Goal: Task Accomplishment & Management: Use online tool/utility

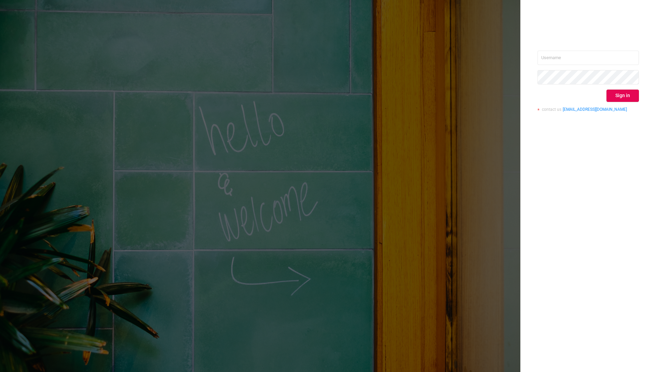
type input "[PERSON_NAME][EMAIL_ADDRESS][DOMAIN_NAME]"
click at [631, 99] on button "Sign in" at bounding box center [623, 96] width 32 height 12
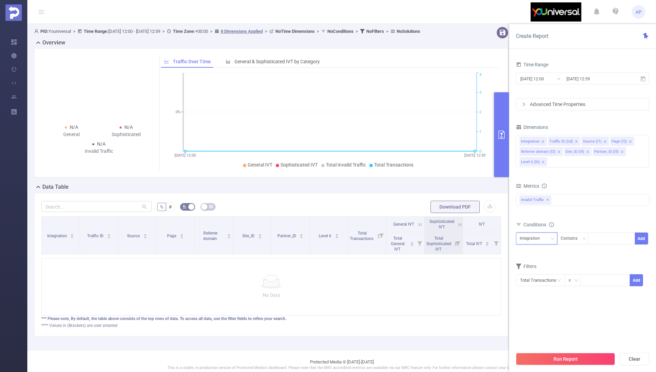
click at [536, 241] on div "Integration" at bounding box center [532, 238] width 25 height 11
click at [540, 307] on li "Site_ID (l4)" at bounding box center [541, 307] width 51 height 11
click at [600, 239] on div at bounding box center [611, 238] width 39 height 11
click at [570, 240] on div "Contains" at bounding box center [572, 238] width 22 height 11
drag, startPoint x: 570, startPoint y: 264, endPoint x: 573, endPoint y: 262, distance: 4.1
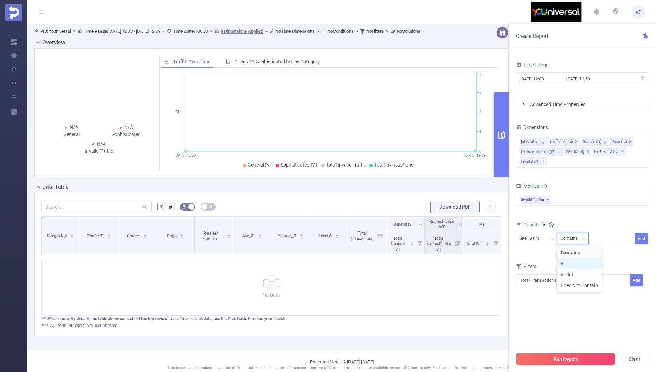
click at [571, 263] on li "Is" at bounding box center [579, 263] width 45 height 11
click at [601, 238] on div at bounding box center [611, 238] width 39 height 11
type input "11797"
click at [643, 241] on button "Add" at bounding box center [641, 238] width 13 height 12
click at [569, 362] on button "Run Report" at bounding box center [565, 359] width 99 height 12
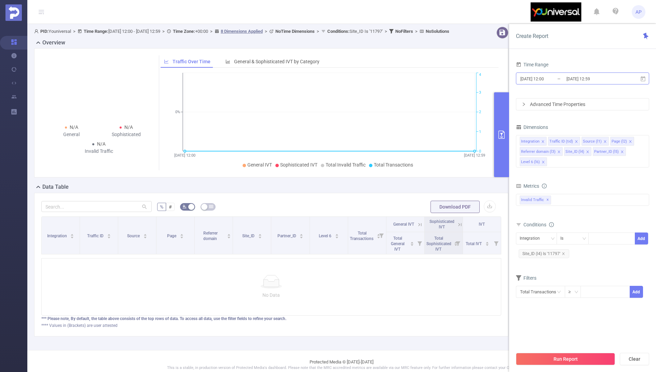
click at [560, 79] on input "[DATE] 12:00" at bounding box center [547, 78] width 55 height 9
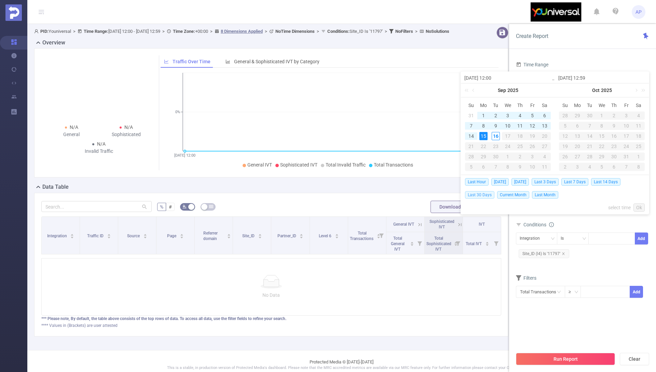
click at [486, 197] on span "Last 30 Days" at bounding box center [479, 195] width 29 height 8
type input "[DATE] 00:00"
type input "[DATE] 23:59"
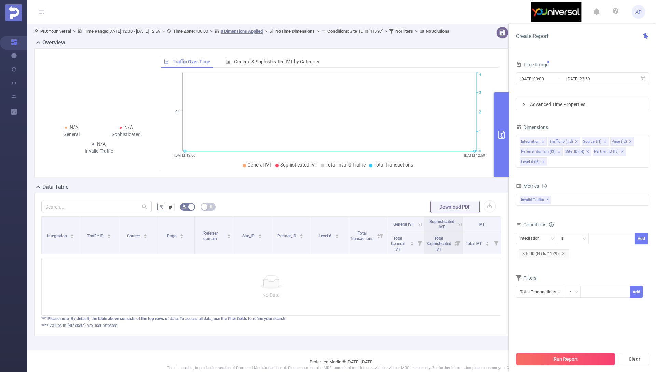
click at [584, 360] on button "Run Report" at bounding box center [565, 359] width 99 height 12
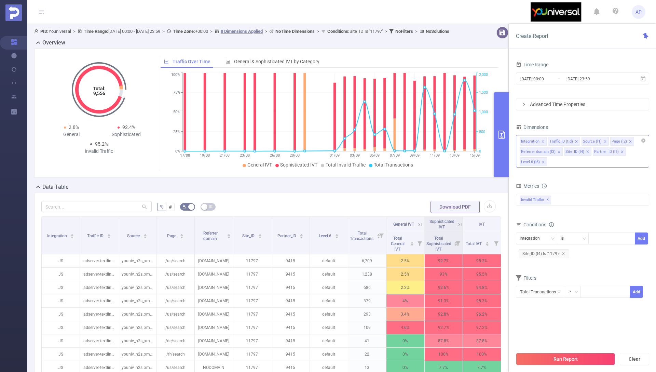
click at [544, 163] on icon "icon: close" at bounding box center [543, 161] width 3 height 3
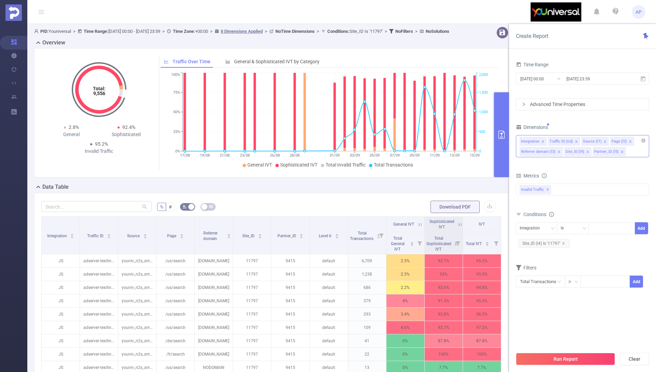
click at [558, 152] on icon "icon: close" at bounding box center [559, 151] width 3 height 3
click at [543, 142] on icon "icon: close" at bounding box center [543, 141] width 2 height 2
click at [548, 152] on icon "icon: close" at bounding box center [549, 151] width 2 height 2
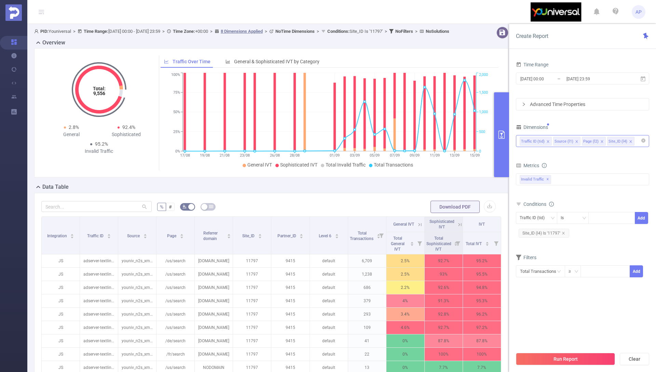
click at [525, 109] on div "Advanced Time Properties" at bounding box center [583, 104] width 133 height 12
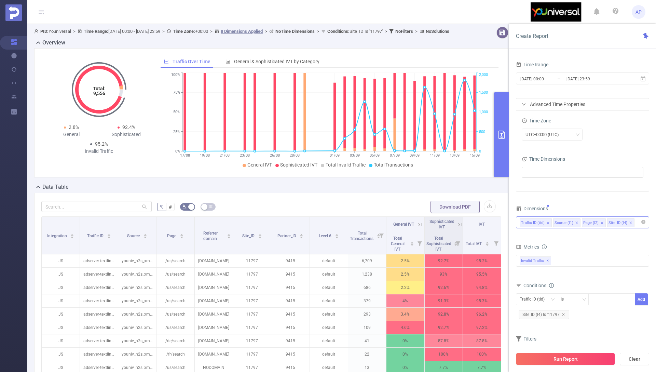
click at [640, 222] on div "Traffic ID (tid) Source (l1) Page (l2) Site_ID (l4)" at bounding box center [583, 222] width 126 height 11
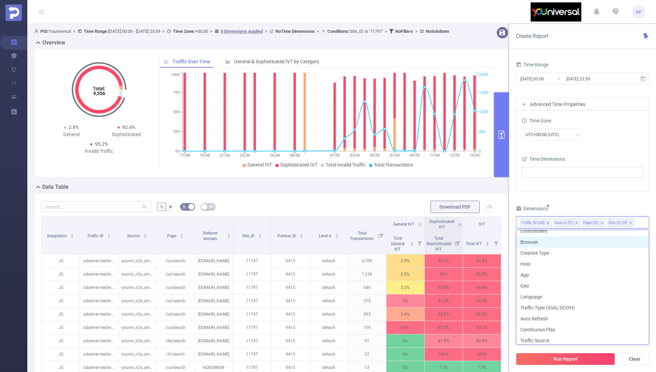
scroll to position [107, 0]
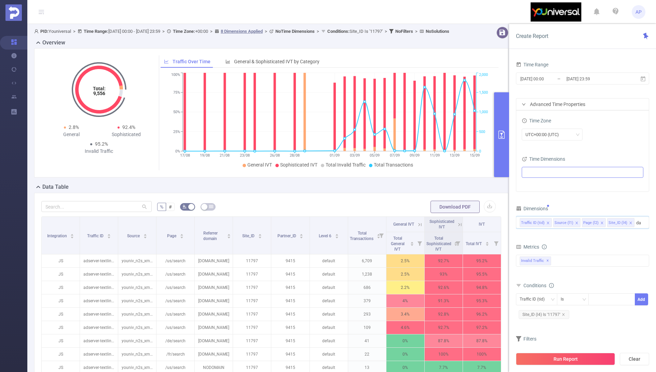
type input "da"
click at [538, 172] on ul at bounding box center [580, 172] width 112 height 10
click at [536, 184] on span at bounding box center [534, 184] width 5 height 5
click at [585, 360] on button "Run Report" at bounding box center [565, 359] width 99 height 12
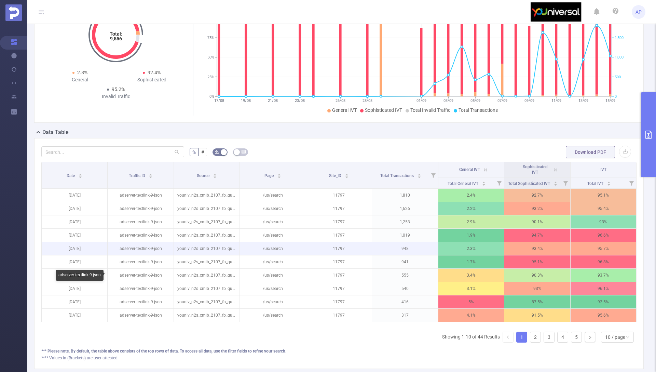
scroll to position [55, 0]
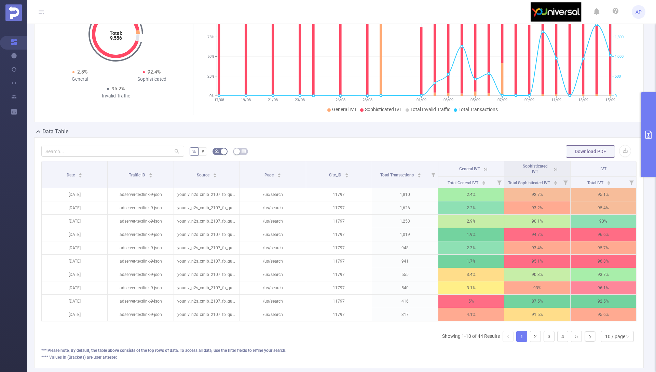
click at [342, 147] on form "% # Download PDF" at bounding box center [339, 152] width 596 height 14
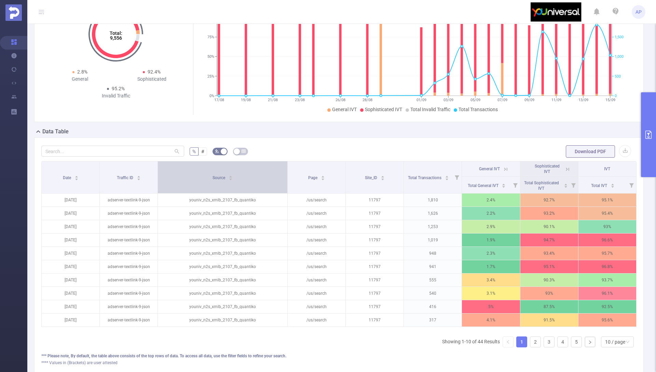
drag, startPoint x: 239, startPoint y: 172, endPoint x: 269, endPoint y: 172, distance: 30.1
click at [269, 172] on th "Source" at bounding box center [223, 177] width 130 height 32
